Goal: Task Accomplishment & Management: Use online tool/utility

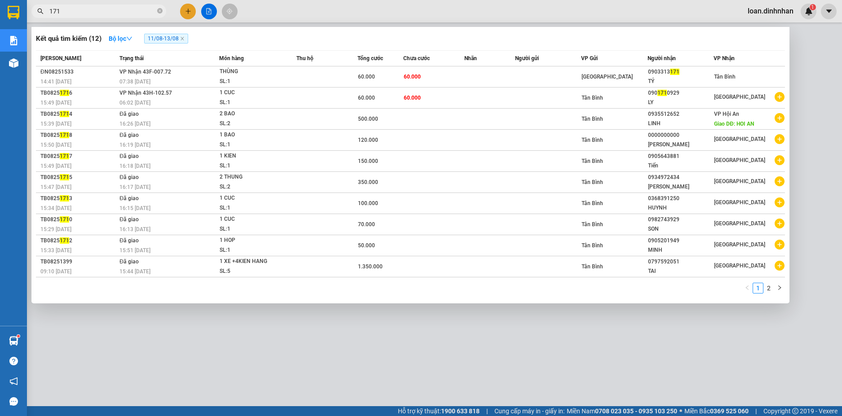
click at [158, 12] on icon "close-circle" at bounding box center [159, 10] width 5 height 5
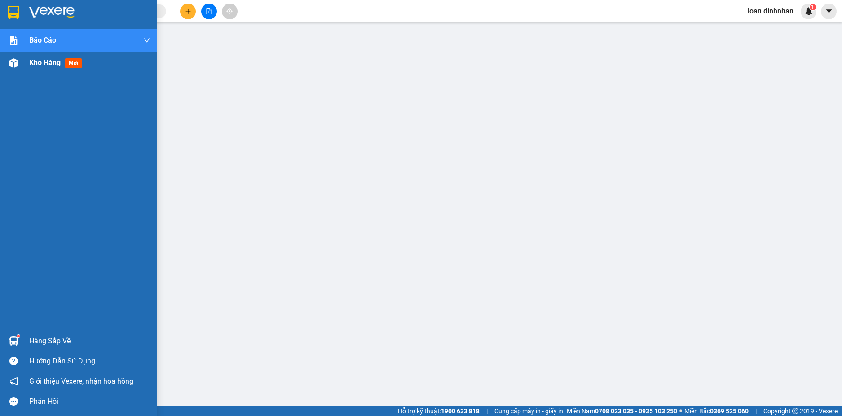
drag, startPoint x: 44, startPoint y: 101, endPoint x: 58, endPoint y: 58, distance: 45.3
click at [48, 78] on div "Báo cáo Báo cáo dòng tiền (nhân viên) Doanh số tạo đơn theo VP gửi (nhân viên) …" at bounding box center [78, 177] width 157 height 297
drag, startPoint x: 60, startPoint y: 54, endPoint x: 25, endPoint y: 78, distance: 42.1
click at [41, 68] on div "Kho hàng mới" at bounding box center [89, 63] width 121 height 22
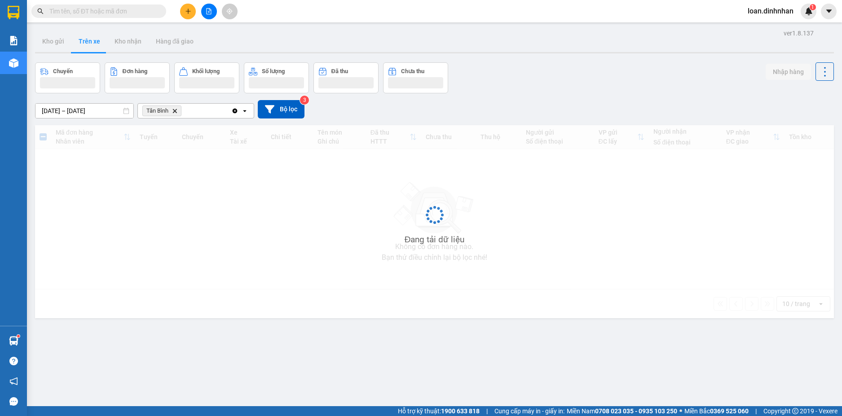
scroll to position [41, 0]
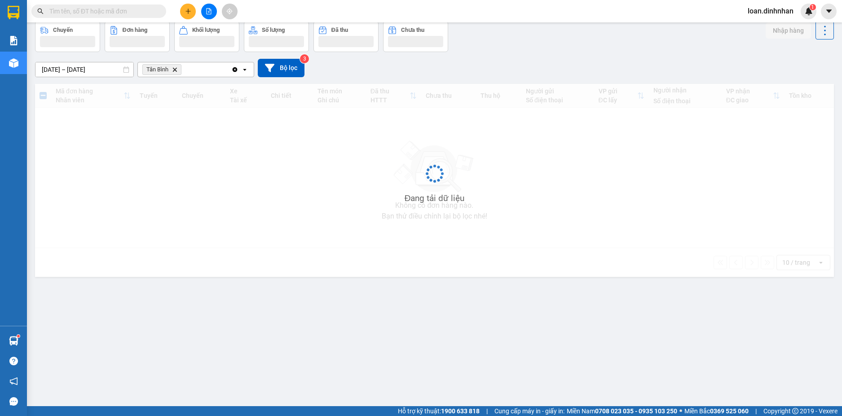
click at [765, 11] on span "loan.dinhnhan" at bounding box center [770, 10] width 60 height 11
click at [742, 114] on div "Đang tải dữ liệu" at bounding box center [434, 180] width 799 height 193
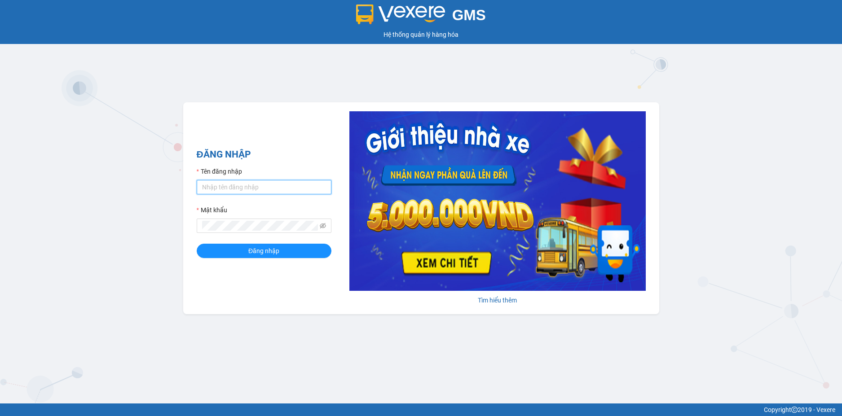
type input "loan.dinhnhan"
click at [271, 273] on div "ĐĂNG NHẬP Tên đăng nhập loan.dinhnhan Mật khẩu Đăng nhập [PERSON_NAME] thêm" at bounding box center [421, 208] width 476 height 212
drag, startPoint x: 281, startPoint y: 251, endPoint x: 287, endPoint y: 249, distance: 6.4
click at [282, 251] on button "Đăng nhập" at bounding box center [264, 251] width 135 height 14
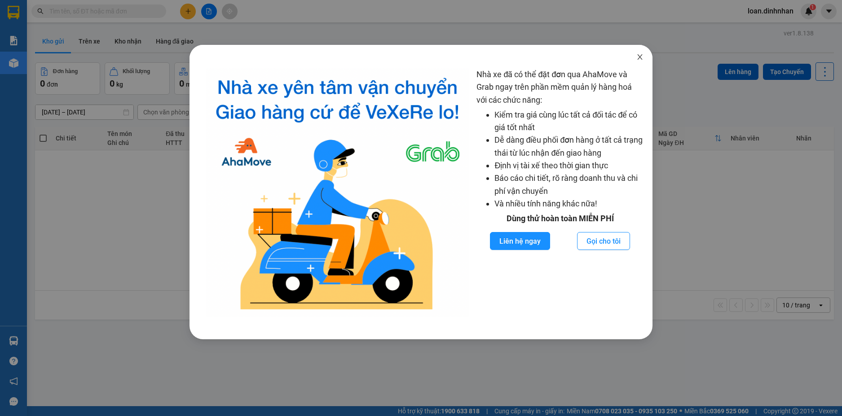
click at [638, 55] on icon "close" at bounding box center [639, 56] width 7 height 7
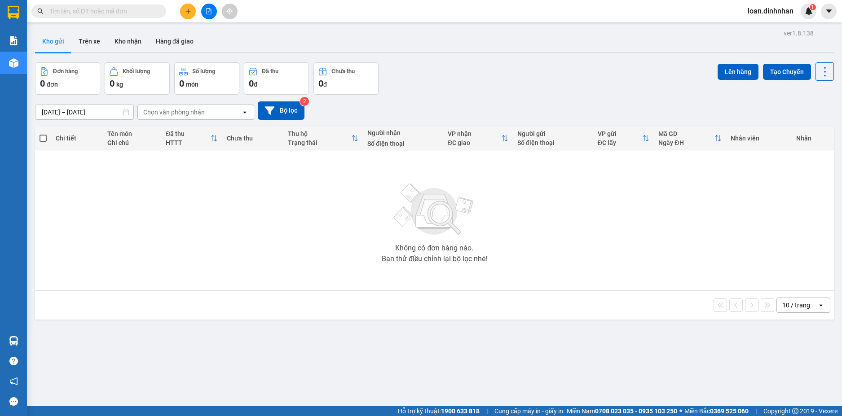
click at [141, 13] on input "text" at bounding box center [102, 11] width 106 height 10
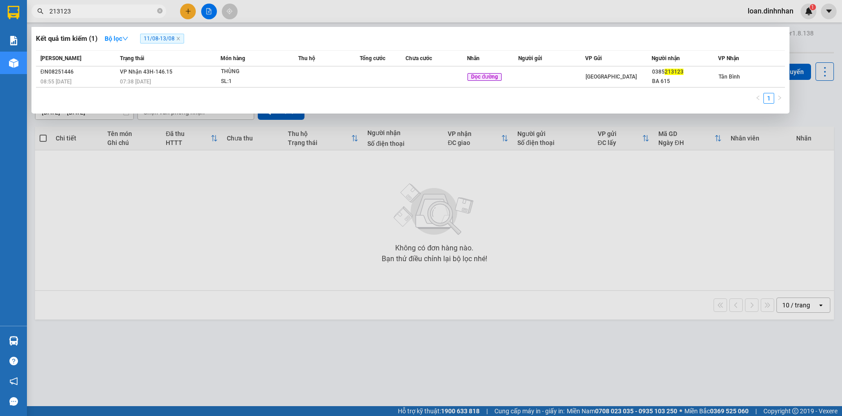
type input "213123"
click at [127, 34] on button "Bộ lọc" at bounding box center [116, 38] width 38 height 14
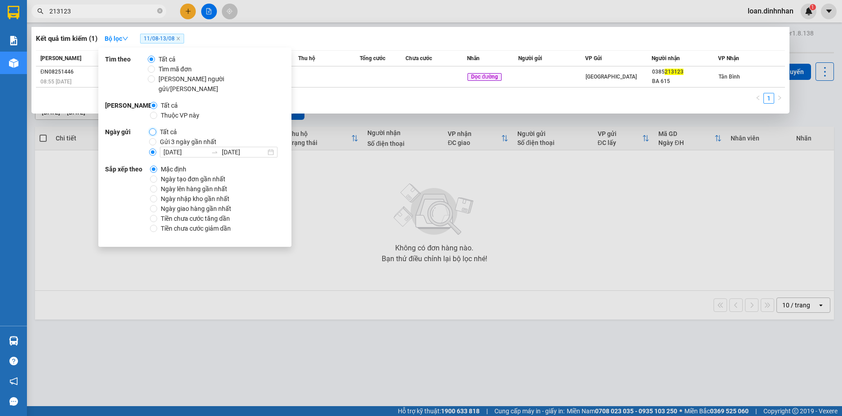
click at [151, 128] on input "Tất cả" at bounding box center [152, 131] width 7 height 7
radio input "true"
radio input "false"
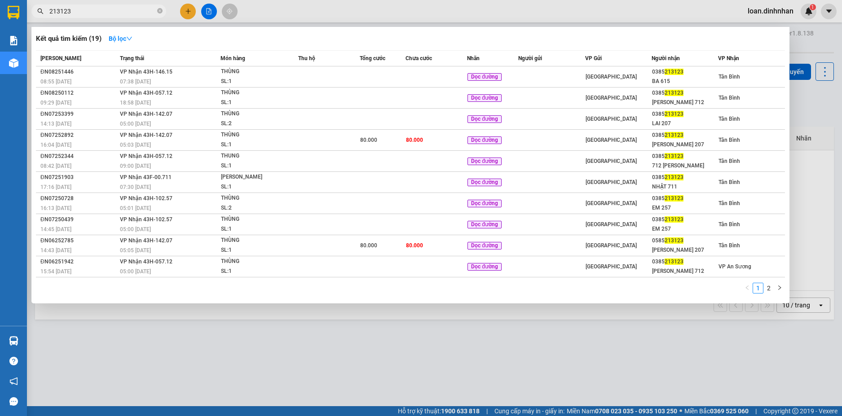
click at [163, 28] on div "Kết quả [PERSON_NAME] ( 19 ) Bộ lọc Mã ĐH Trạng thái Món hàng Thu hộ Tổng [PERS…" at bounding box center [410, 165] width 758 height 277
click at [162, 11] on icon "close-circle" at bounding box center [159, 10] width 5 height 5
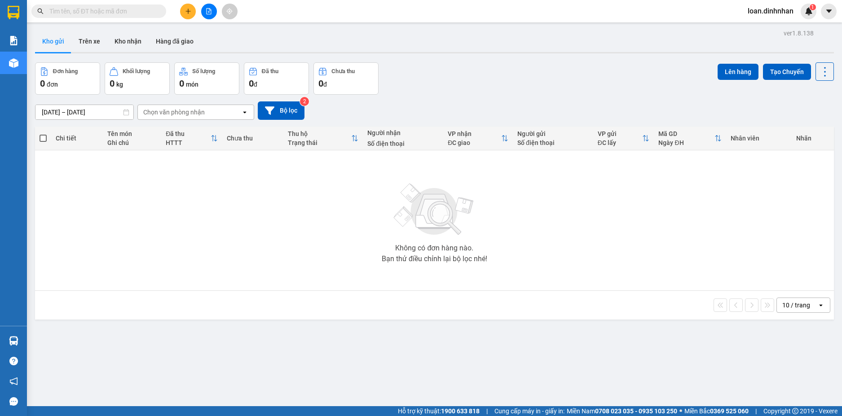
drag, startPoint x: 157, startPoint y: 10, endPoint x: 152, endPoint y: 10, distance: 5.4
click at [153, 10] on span at bounding box center [98, 10] width 135 height 13
click at [150, 6] on span at bounding box center [98, 10] width 135 height 13
click at [118, 10] on input "text" at bounding box center [102, 11] width 106 height 10
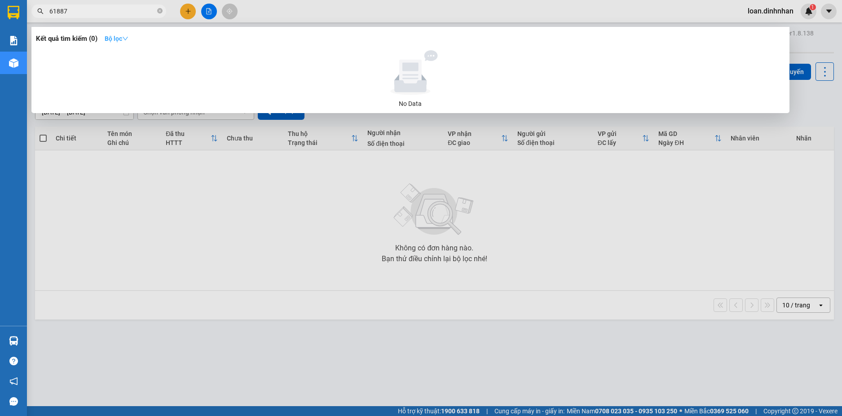
type input "61887"
click at [125, 40] on strong "Bộ lọc" at bounding box center [117, 38] width 24 height 7
click at [50, 193] on div at bounding box center [421, 208] width 842 height 416
click at [157, 12] on icon "close-circle" at bounding box center [159, 10] width 5 height 5
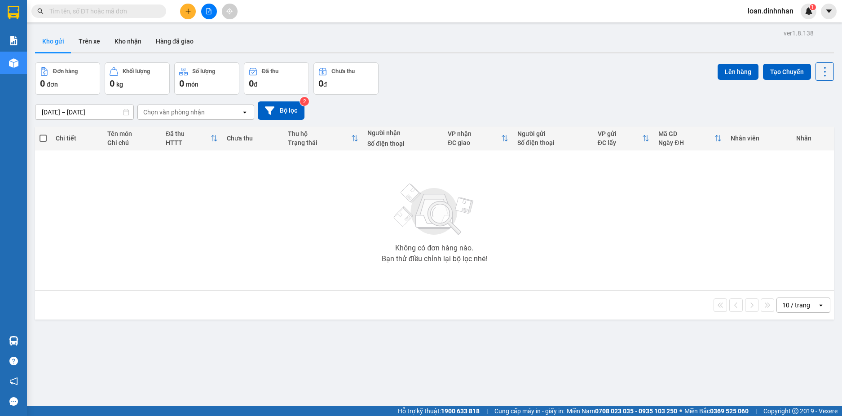
click at [151, 8] on input "text" at bounding box center [102, 11] width 106 height 10
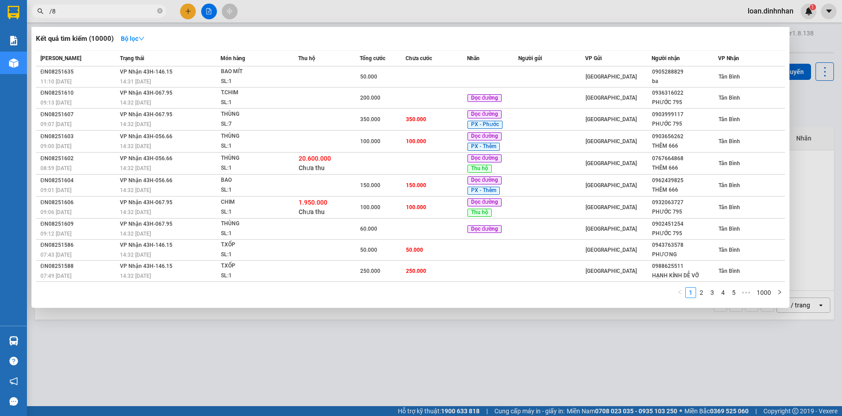
type input "/"
type input "887"
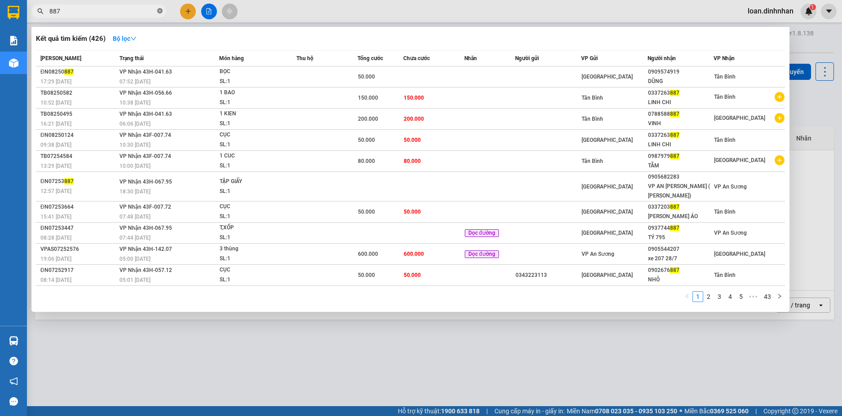
click at [158, 10] on icon "close-circle" at bounding box center [159, 10] width 5 height 5
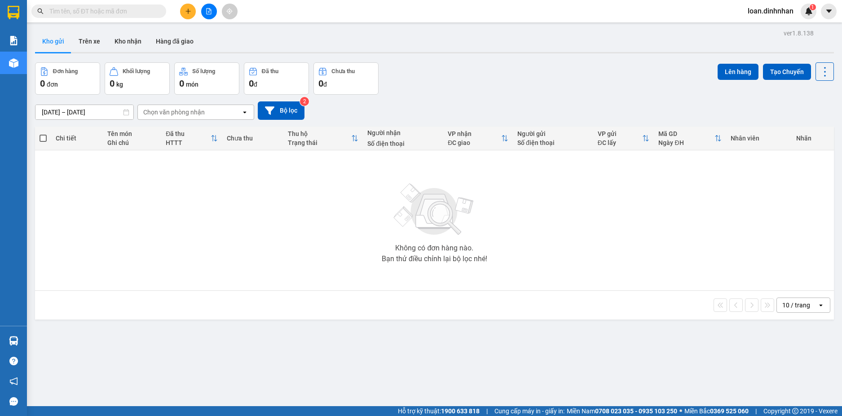
click at [142, 10] on input "text" at bounding box center [102, 11] width 106 height 10
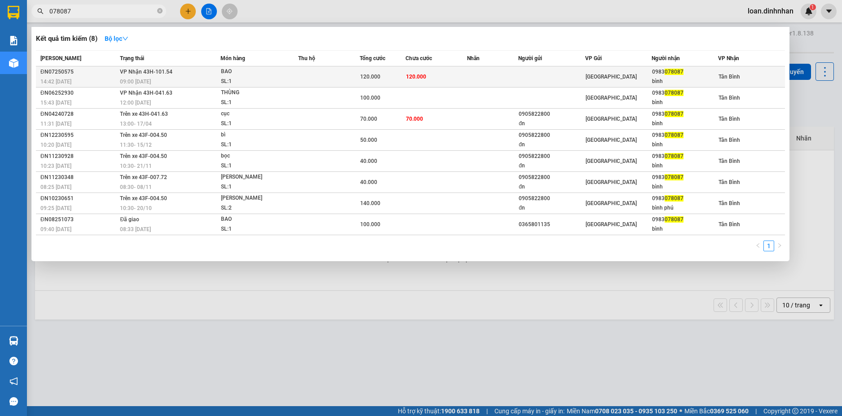
type input "078087"
click at [439, 77] on td "120.000" at bounding box center [436, 76] width 62 height 21
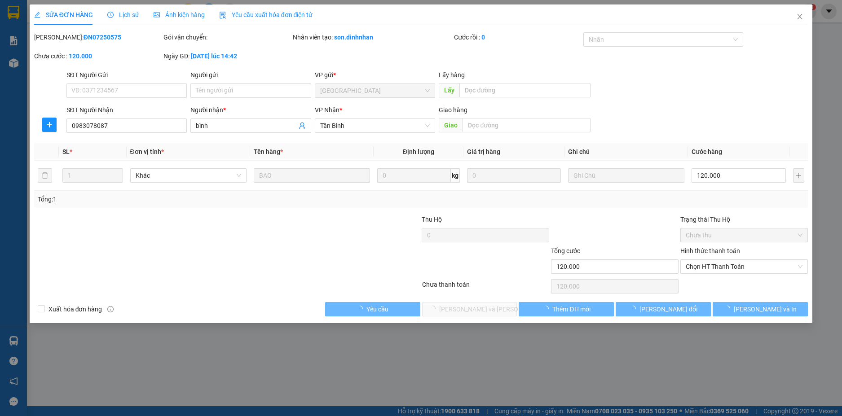
type input "0983078087"
type input "bình"
type input "120.000"
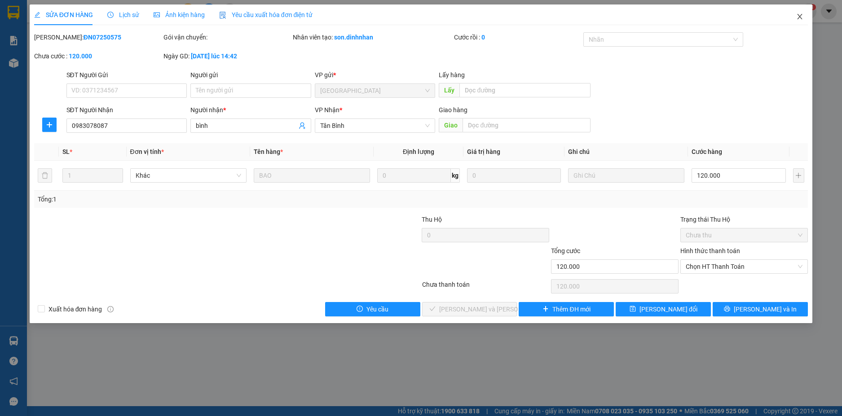
drag, startPoint x: 801, startPoint y: 11, endPoint x: 792, endPoint y: 15, distance: 9.3
click at [801, 12] on span "Close" at bounding box center [799, 16] width 25 height 25
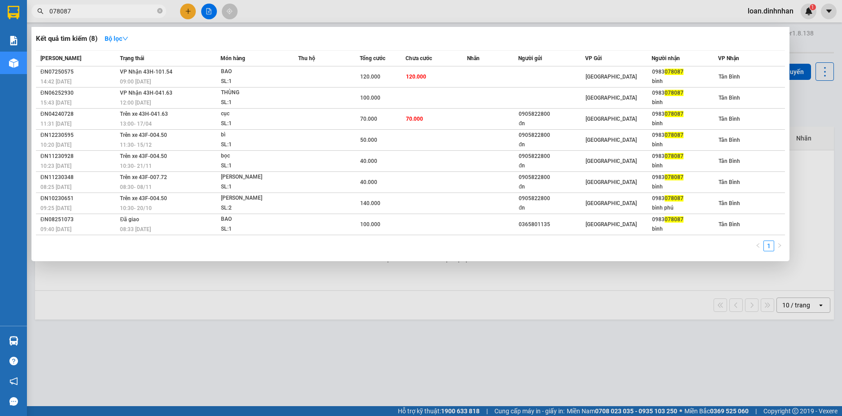
click at [124, 9] on input "078087" at bounding box center [102, 11] width 106 height 10
click at [162, 10] on icon "close-circle" at bounding box center [159, 10] width 5 height 5
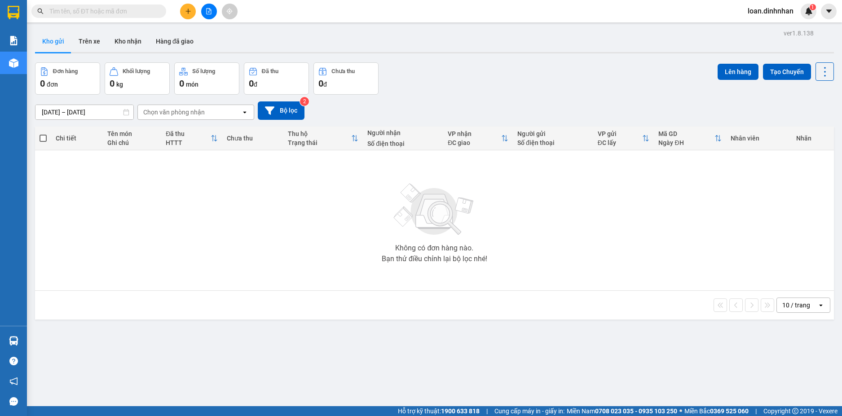
click at [158, 11] on span at bounding box center [159, 11] width 5 height 10
click at [143, 8] on input "text" at bounding box center [102, 11] width 106 height 10
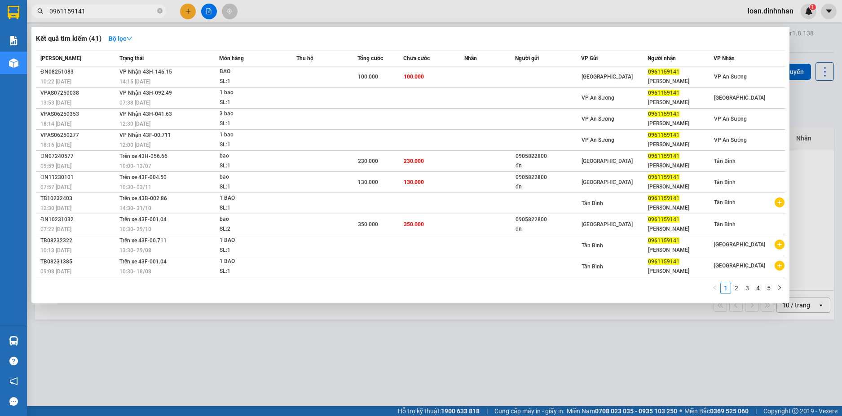
type input "0961159141"
click at [163, 12] on span "0961159141" at bounding box center [98, 10] width 135 height 13
click at [158, 13] on icon "close-circle" at bounding box center [159, 10] width 5 height 5
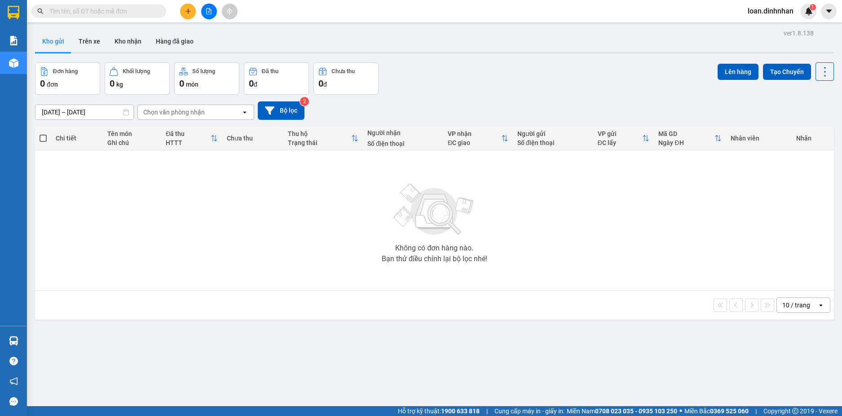
click at [154, 12] on input "text" at bounding box center [102, 11] width 106 height 10
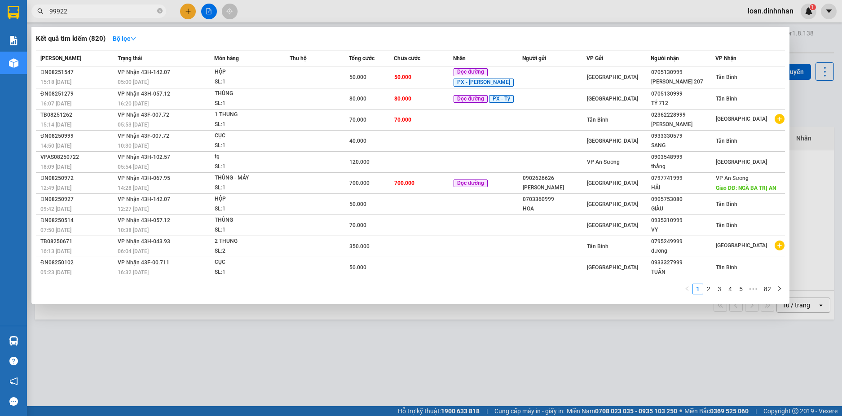
type input "999225"
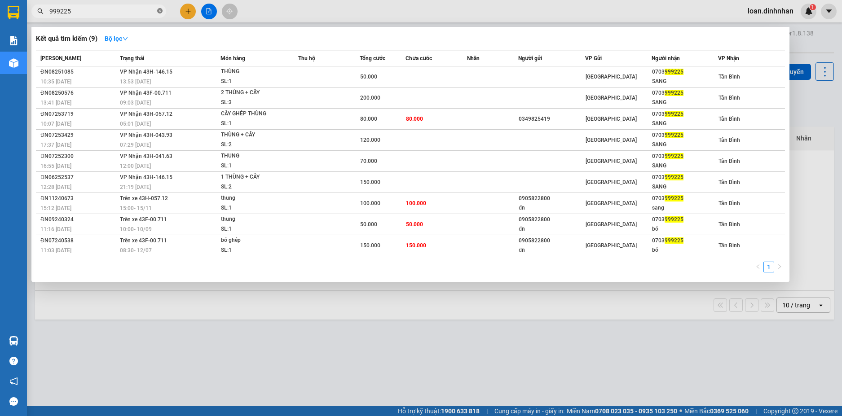
click at [158, 11] on icon "close-circle" at bounding box center [159, 10] width 5 height 5
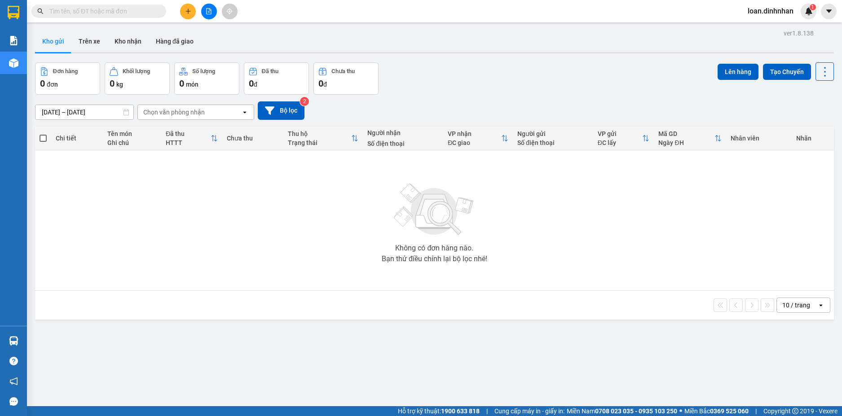
click at [150, 13] on input "text" at bounding box center [102, 11] width 106 height 10
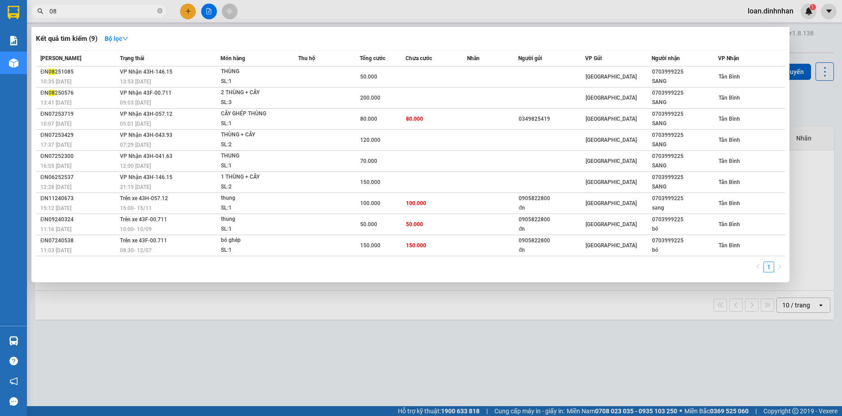
type input "087"
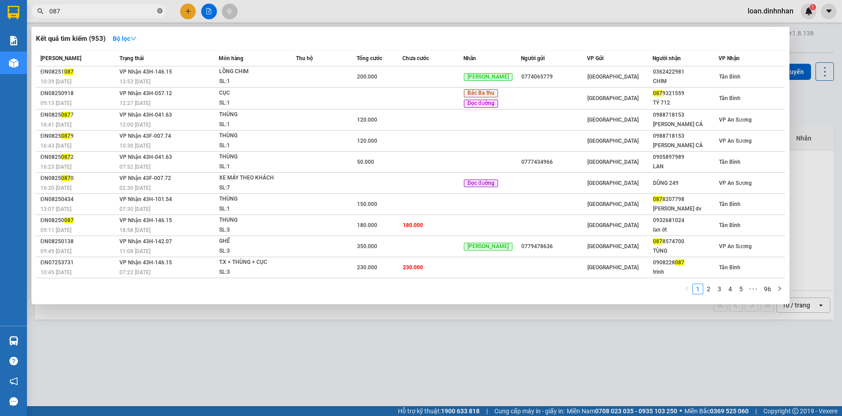
click at [160, 9] on icon "close-circle" at bounding box center [159, 10] width 5 height 5
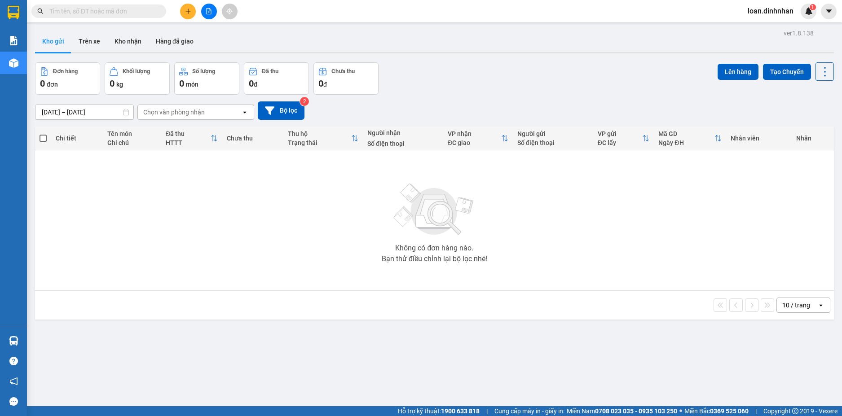
click at [145, 9] on input "text" at bounding box center [102, 11] width 106 height 10
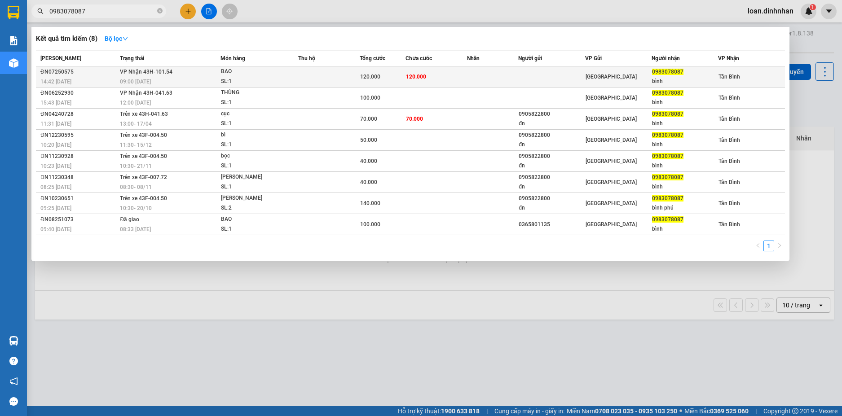
type input "0983078087"
click at [456, 73] on td "120.000" at bounding box center [436, 76] width 62 height 21
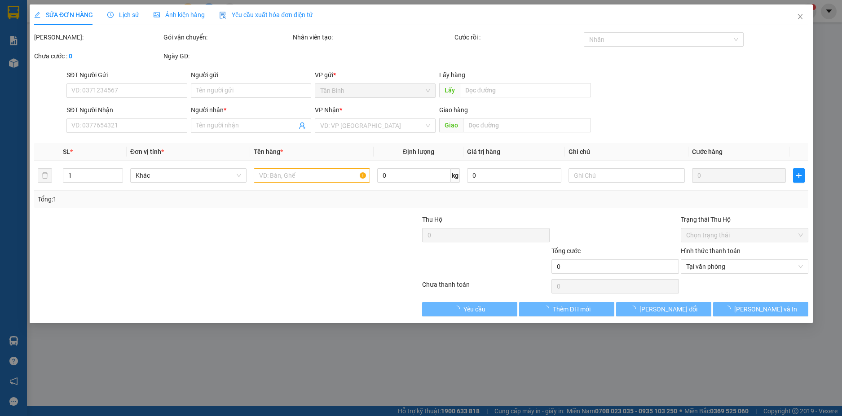
type input "0983078087"
type input "bình"
type input "120.000"
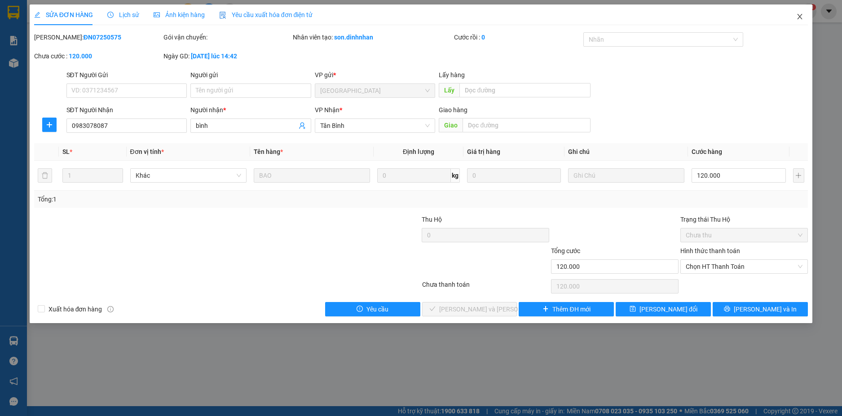
click at [802, 15] on icon "close" at bounding box center [799, 16] width 5 height 5
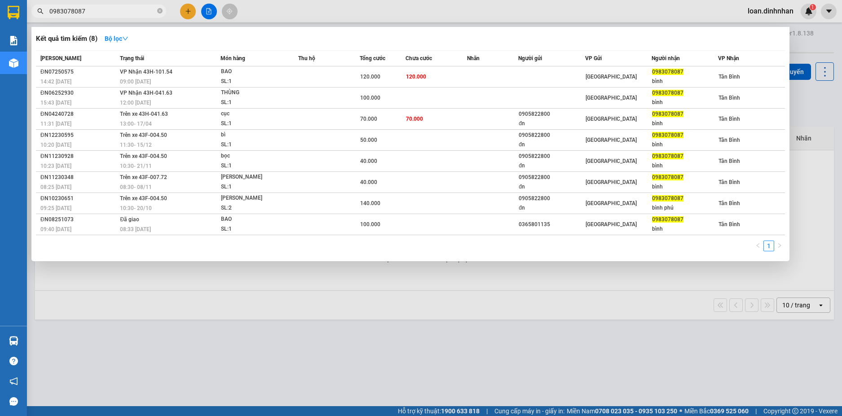
click at [123, 10] on input "0983078087" at bounding box center [102, 11] width 106 height 10
click at [160, 11] on icon "close-circle" at bounding box center [159, 10] width 5 height 5
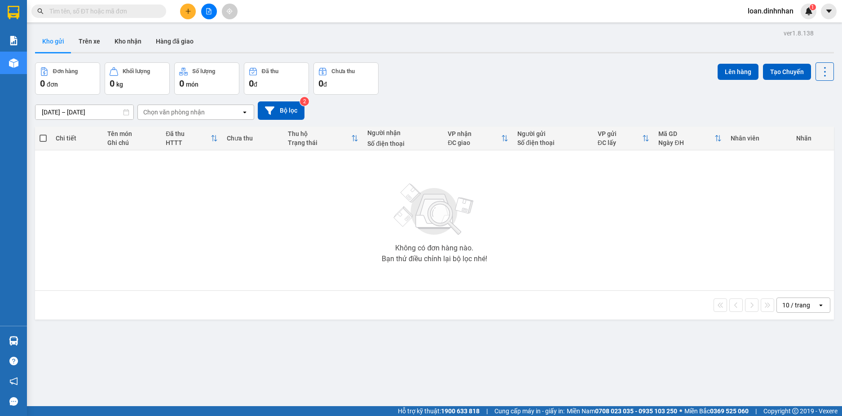
click at [160, 11] on span at bounding box center [159, 11] width 5 height 10
click at [142, 11] on input "text" at bounding box center [102, 11] width 106 height 10
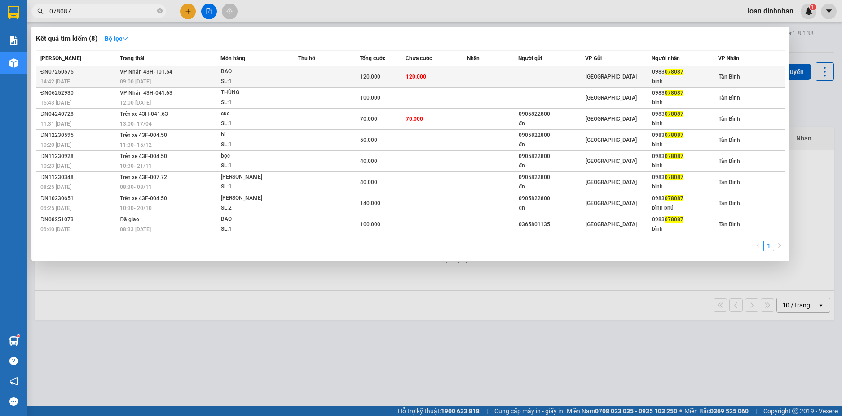
type input "078087"
click at [258, 77] on div "SL: 1" at bounding box center [254, 82] width 67 height 10
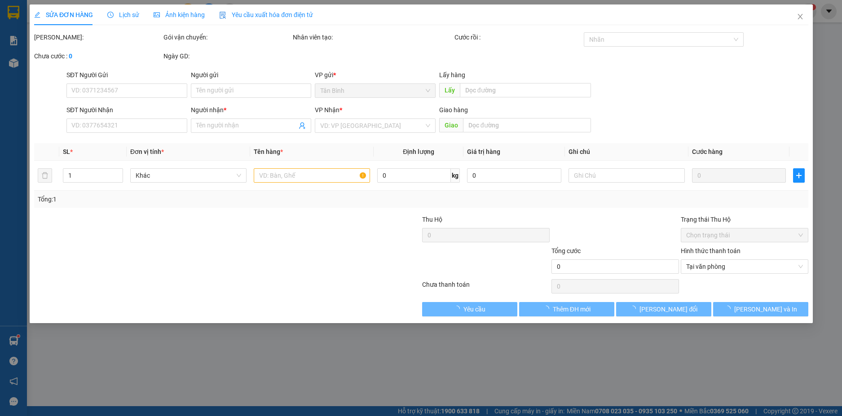
type input "0983078087"
type input "bình"
type input "120.000"
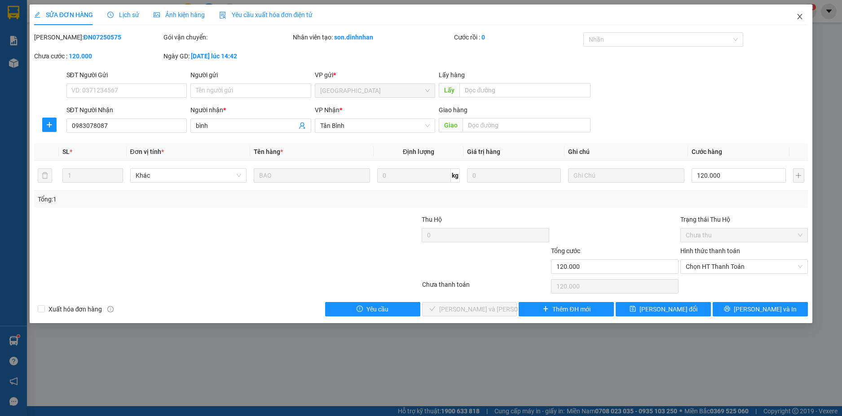
click at [802, 15] on icon "close" at bounding box center [799, 16] width 7 height 7
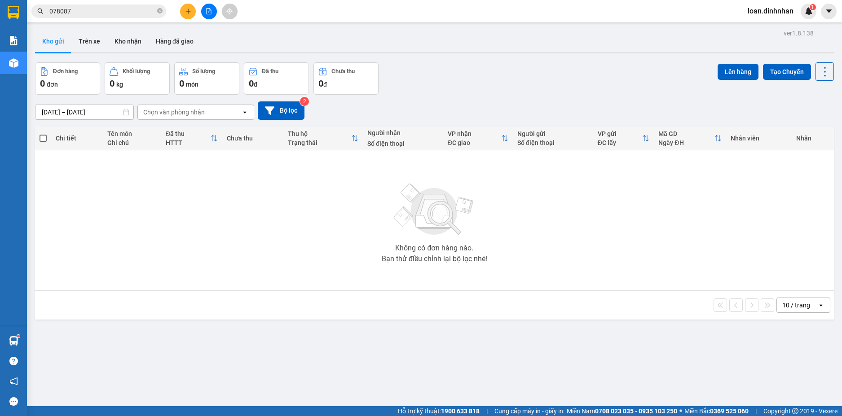
click at [87, 9] on input "078087" at bounding box center [102, 11] width 106 height 10
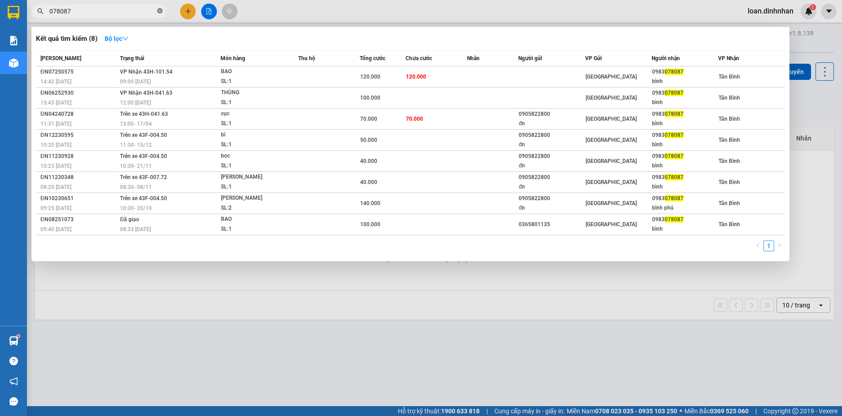
click at [161, 9] on icon "close-circle" at bounding box center [159, 10] width 5 height 5
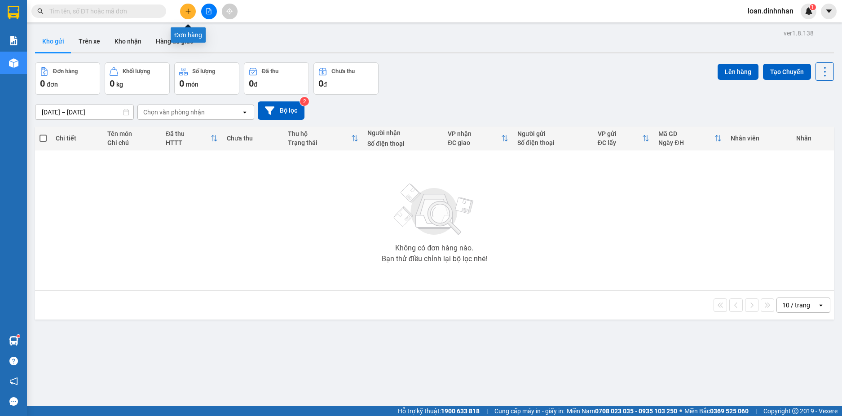
click at [189, 11] on icon "plus" at bounding box center [187, 11] width 5 height 0
